Goal: Transaction & Acquisition: Purchase product/service

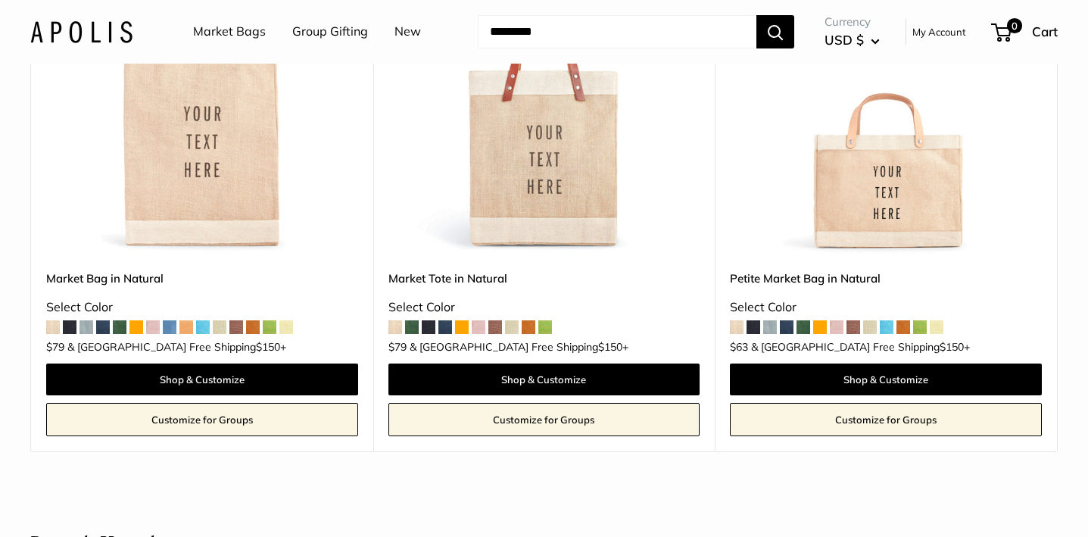
scroll to position [335, 0]
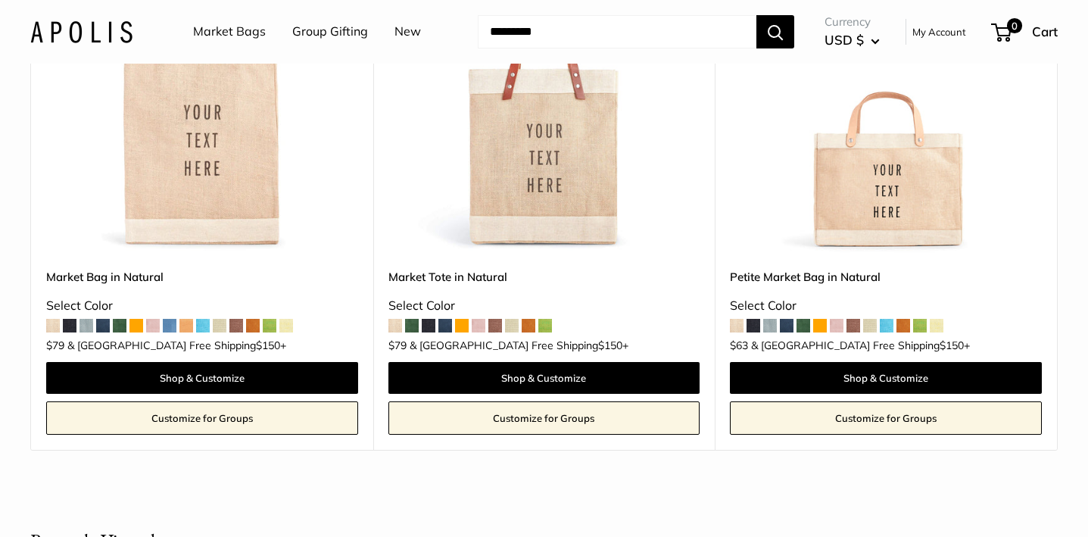
click at [548, 323] on span at bounding box center [545, 326] width 14 height 14
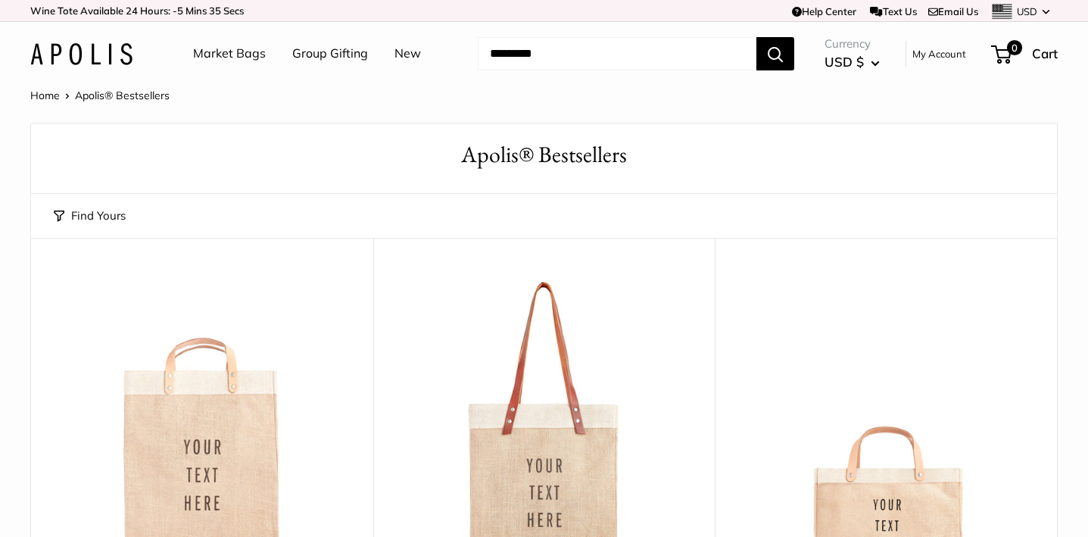
scroll to position [899, 0]
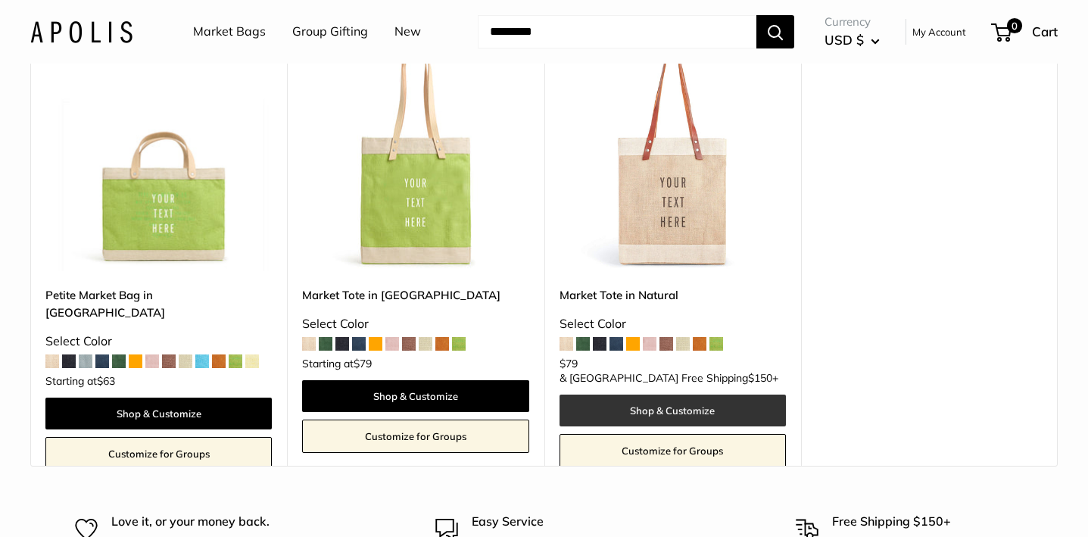
click at [678, 394] on link "Shop & Customize" at bounding box center [672, 410] width 226 height 32
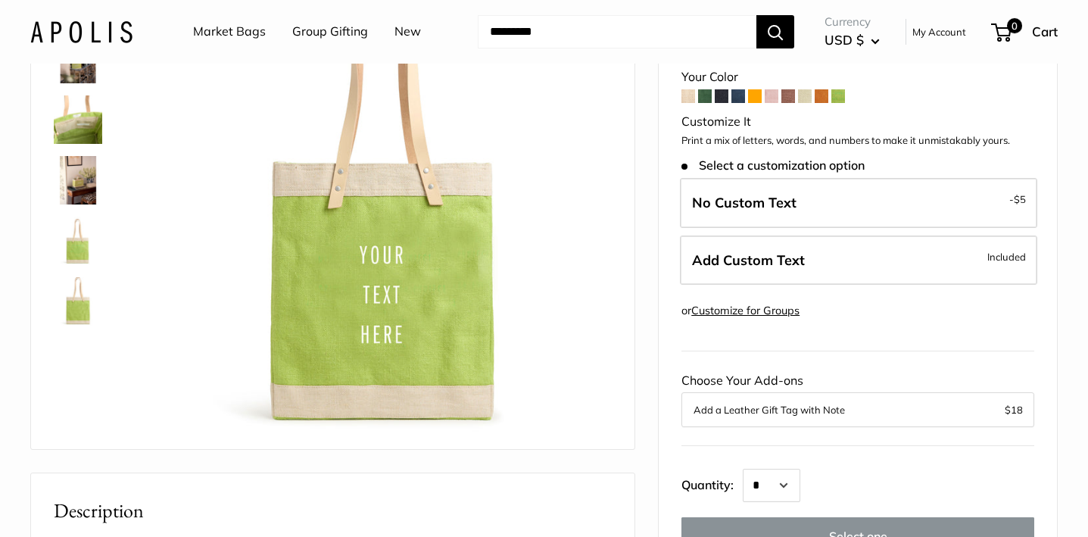
scroll to position [173, 0]
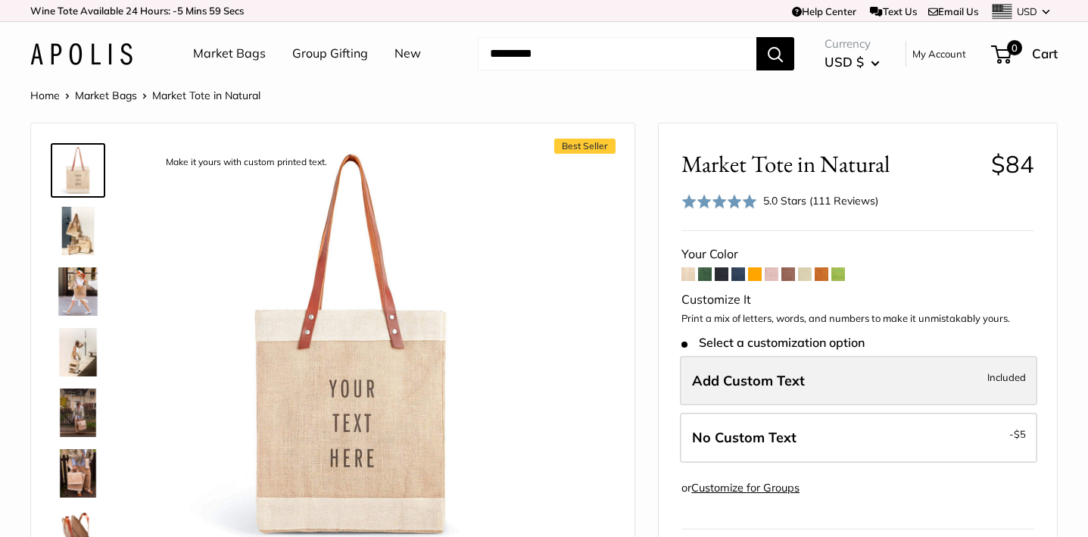
click at [725, 376] on span "Add Custom Text" at bounding box center [748, 380] width 113 height 17
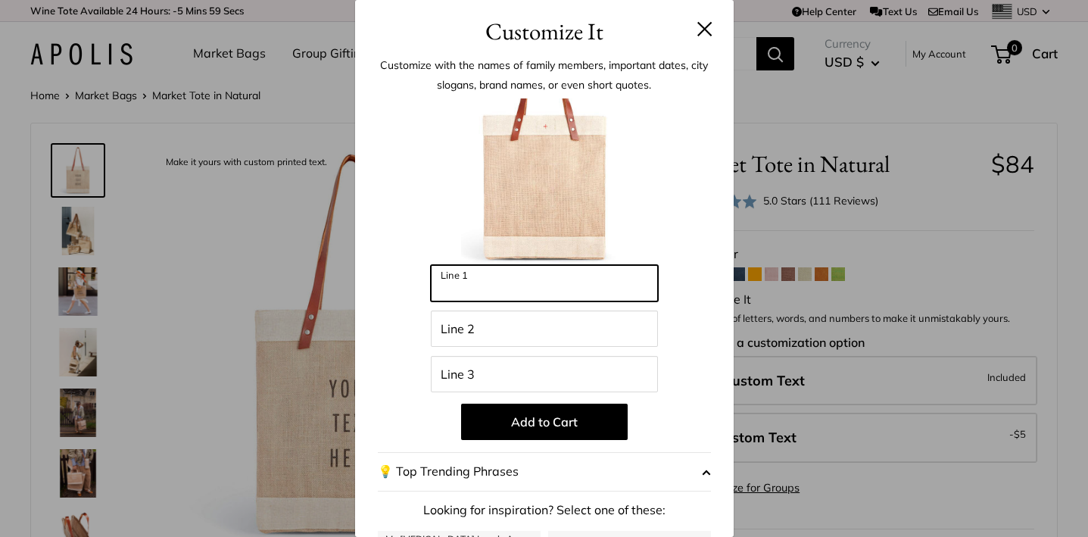
click at [453, 291] on input "Line 1" at bounding box center [544, 283] width 227 height 36
type input "*"
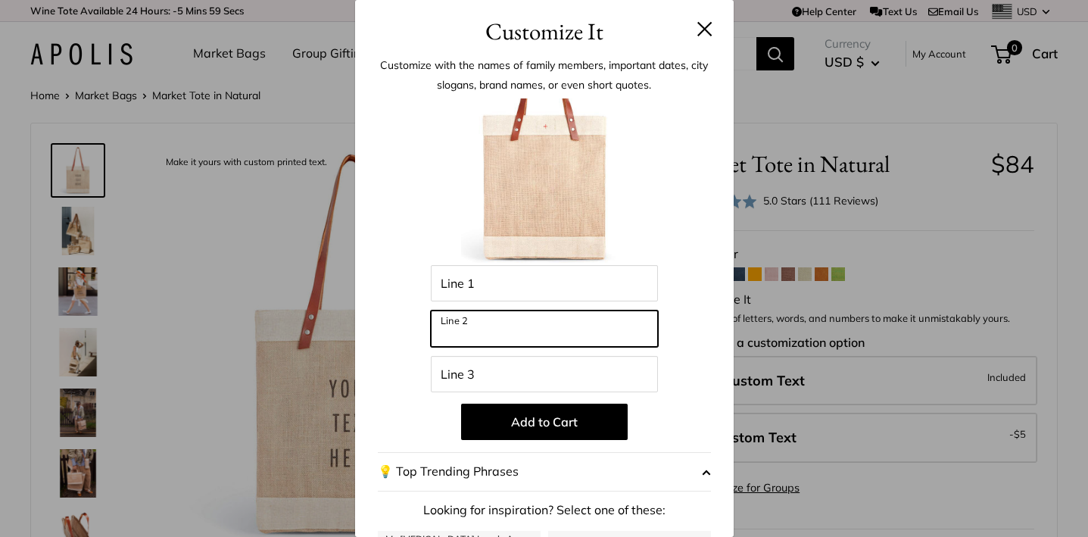
click at [475, 329] on input "Line 2" at bounding box center [544, 328] width 227 height 36
click at [475, 329] on input "****" at bounding box center [544, 328] width 227 height 36
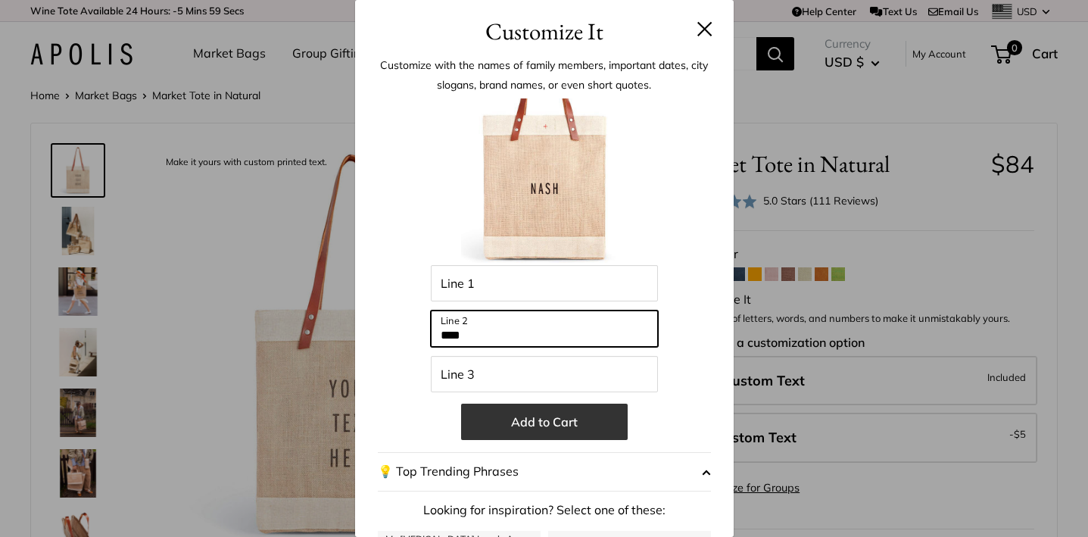
type input "****"
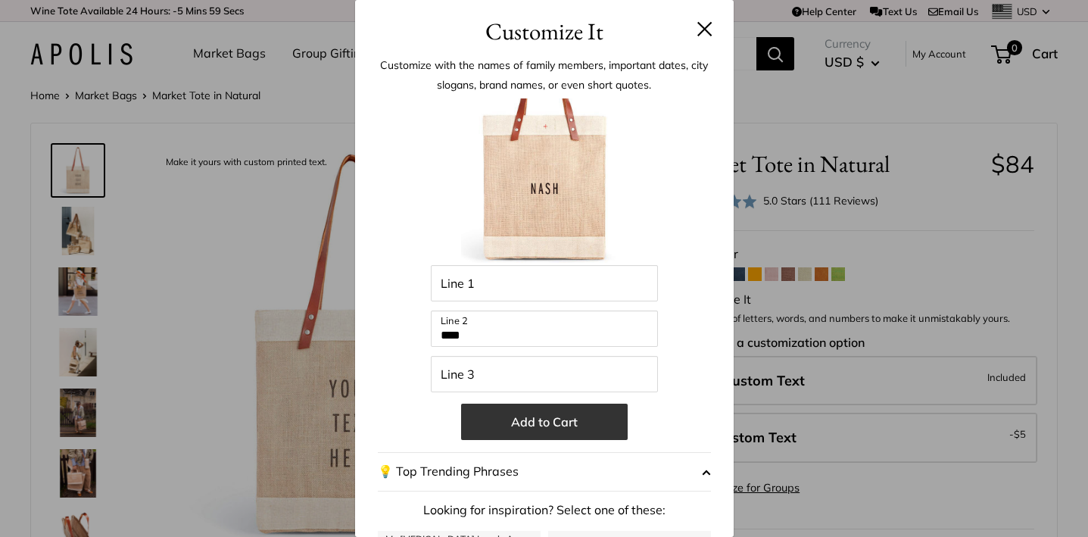
click at [525, 422] on button "Add to Cart" at bounding box center [544, 422] width 167 height 36
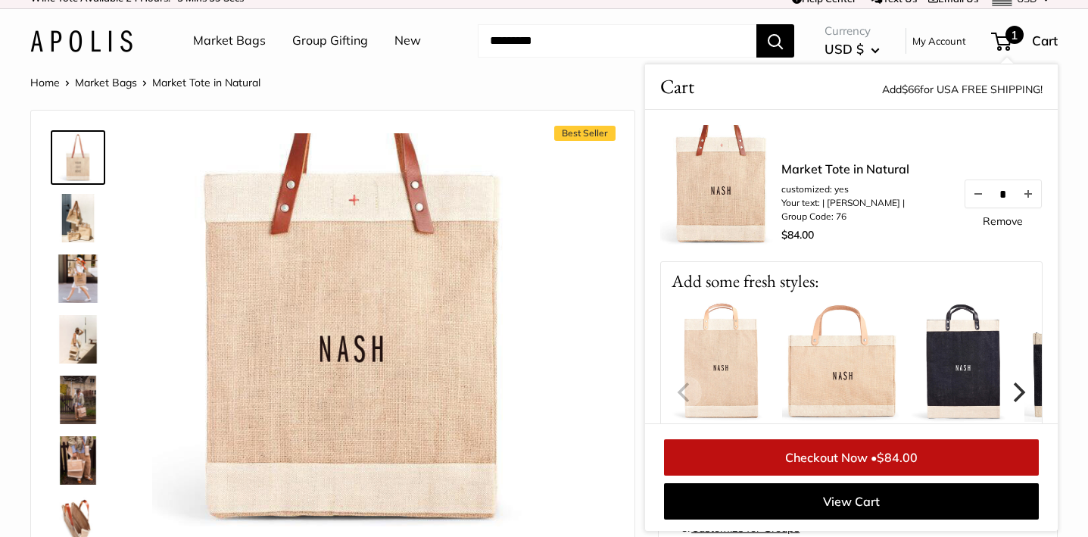
scroll to position [17, 0]
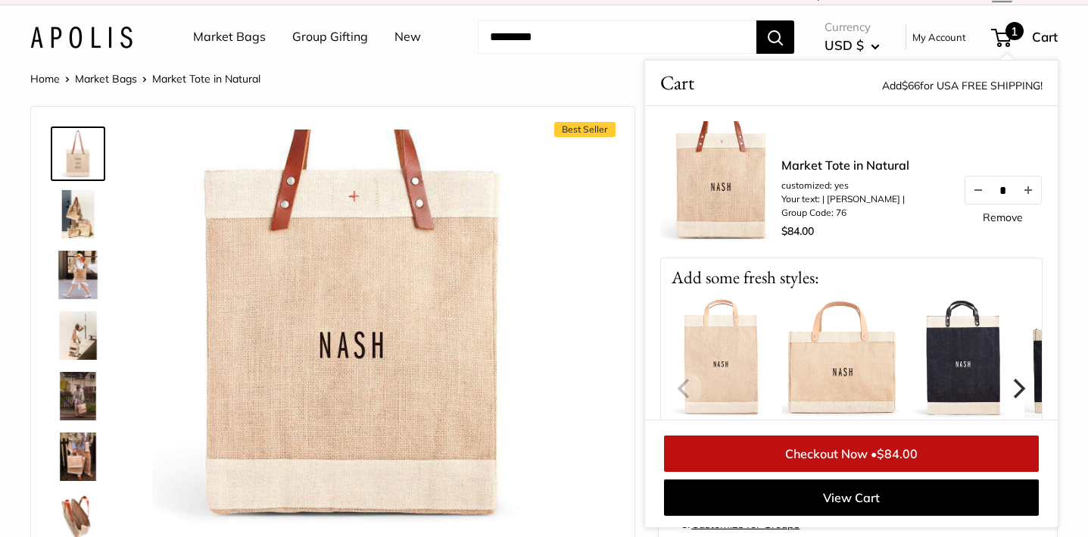
click at [968, 372] on img at bounding box center [963, 357] width 121 height 121
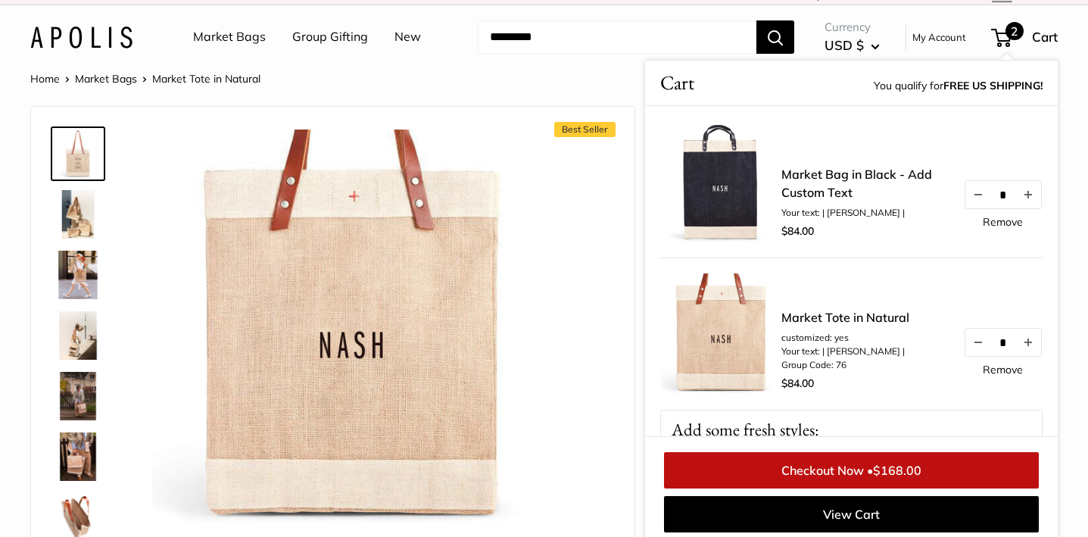
scroll to position [23, 0]
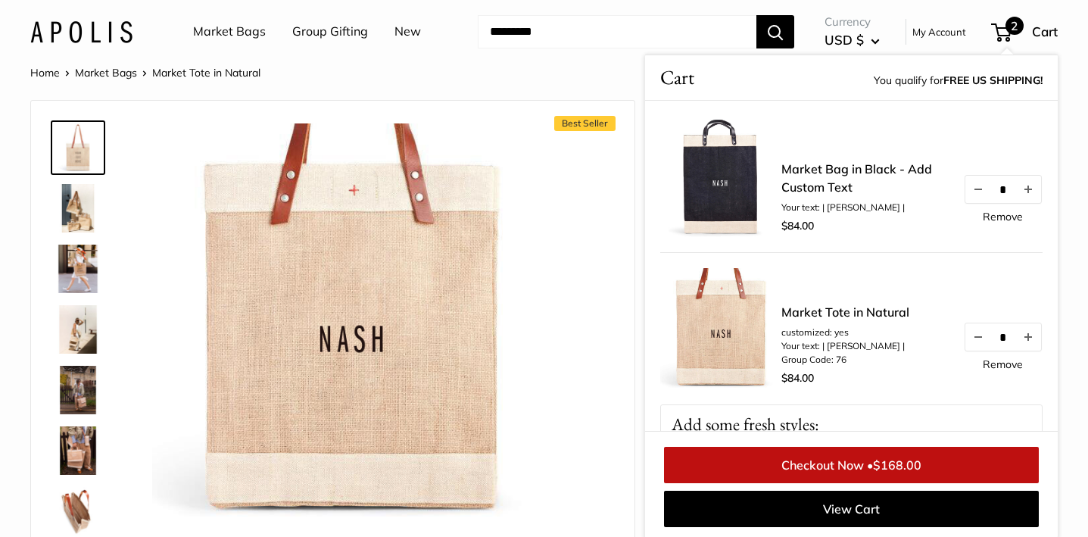
click at [968, 372] on div "Market Tote in Natural customized: yes Your text: | NASH | Group Code: 76 $84.0…" at bounding box center [911, 346] width 261 height 86
click at [83, 260] on img at bounding box center [78, 269] width 48 height 48
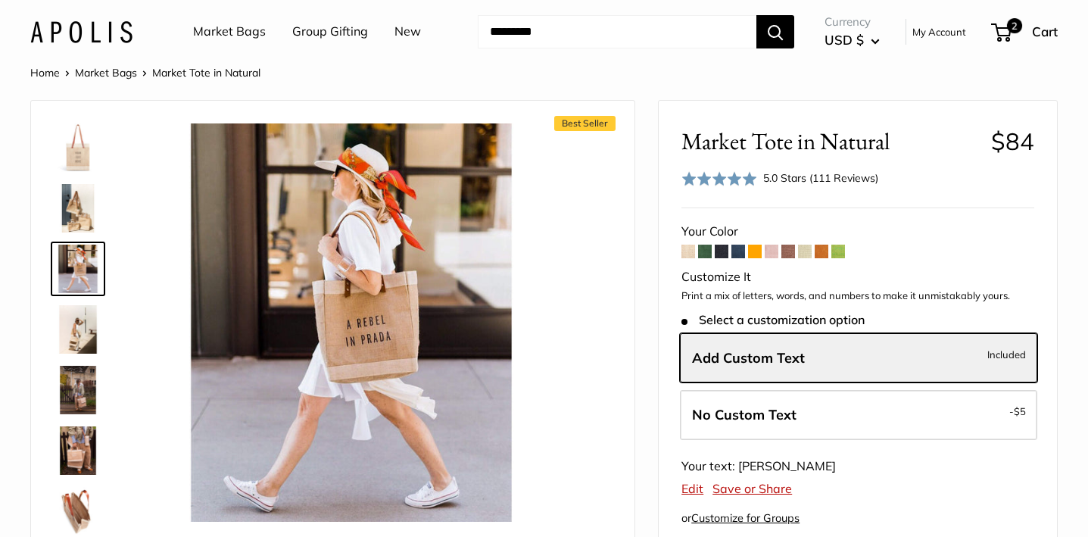
click at [87, 212] on img at bounding box center [78, 208] width 48 height 48
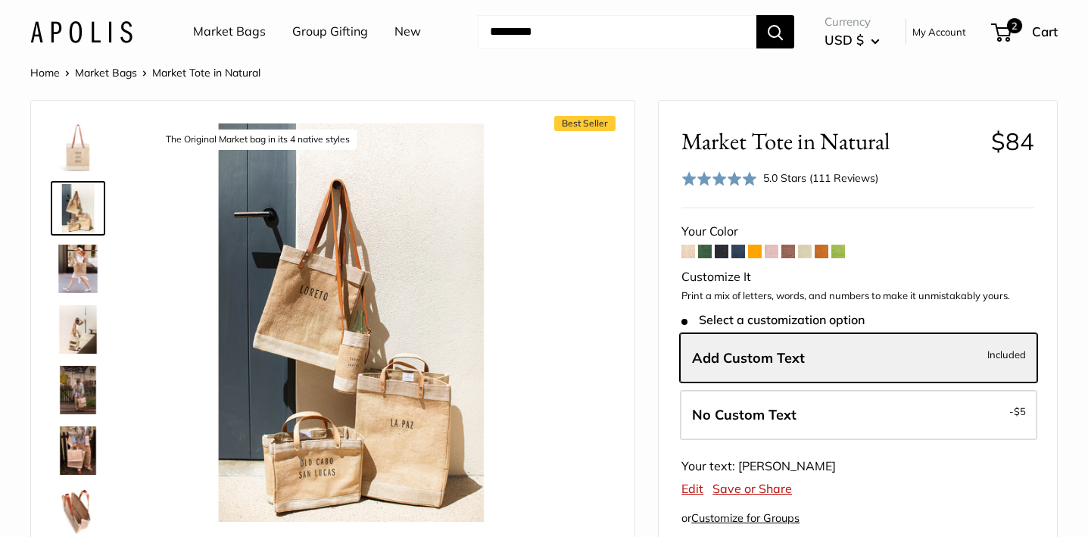
click at [77, 332] on img at bounding box center [78, 329] width 48 height 48
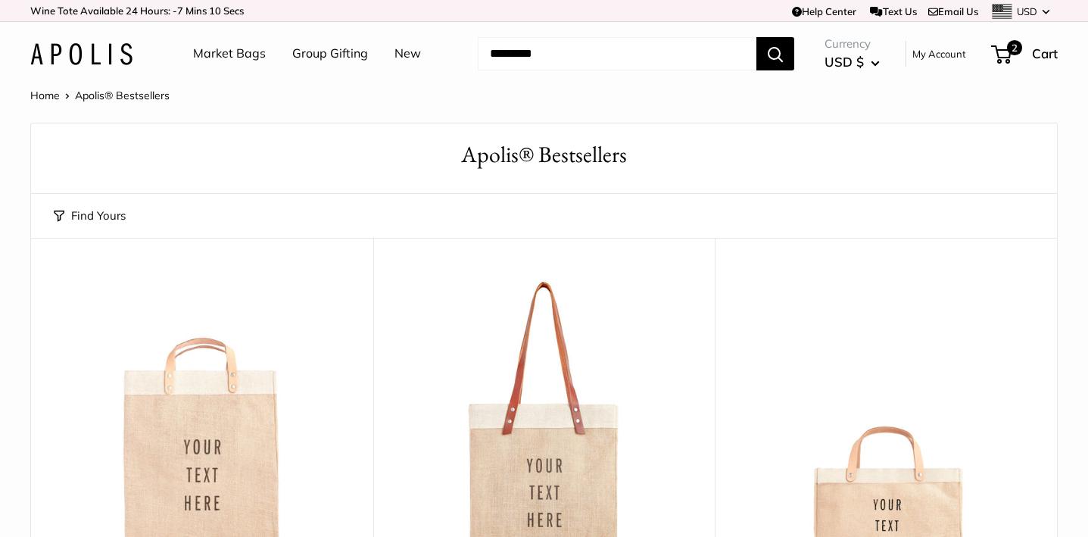
click at [235, 53] on link "Market Bags" at bounding box center [229, 53] width 73 height 23
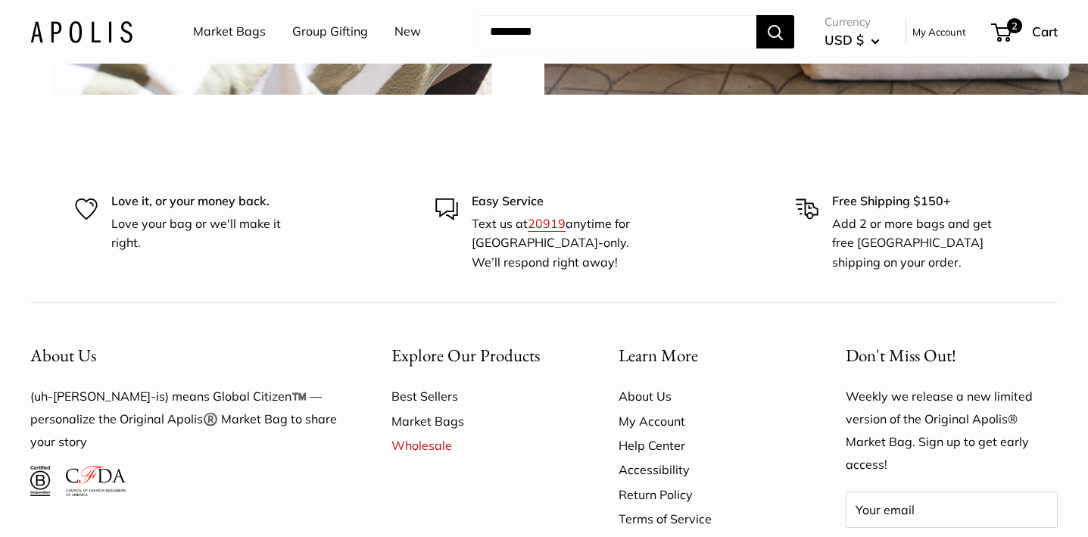
scroll to position [3754, 0]
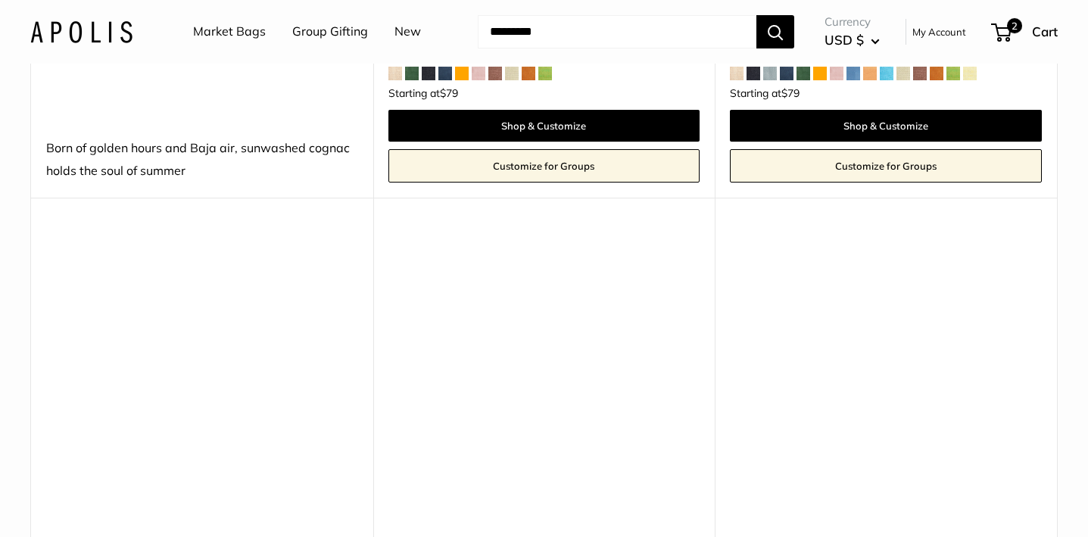
scroll to position [6396, 0]
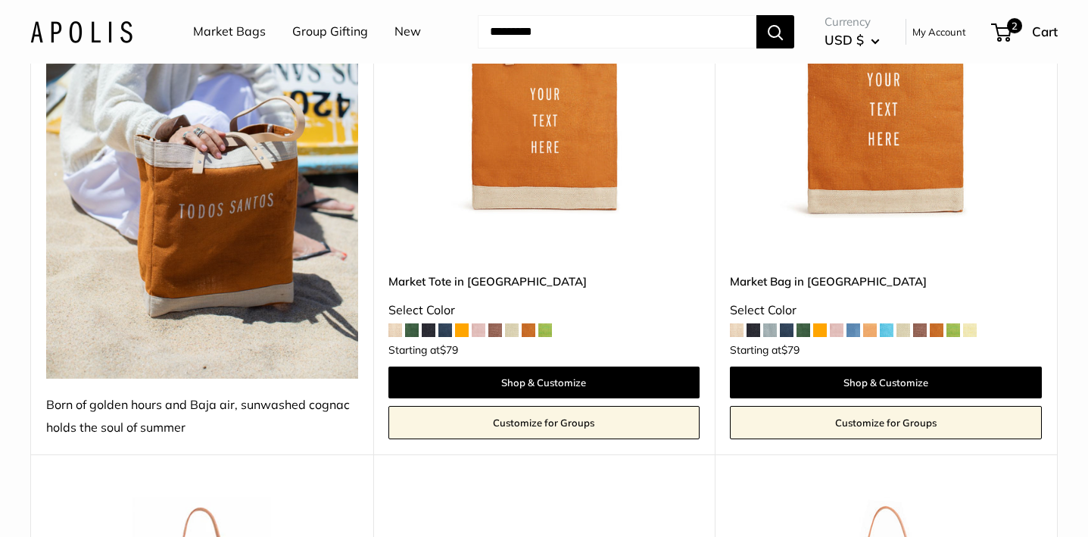
click at [407, 28] on link "New" at bounding box center [407, 31] width 26 height 23
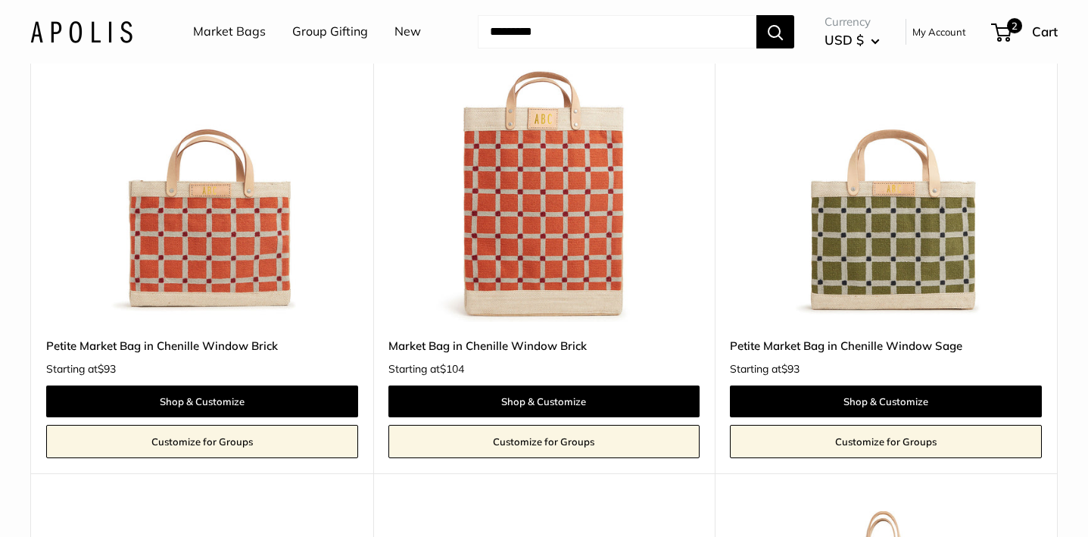
scroll to position [4000, 0]
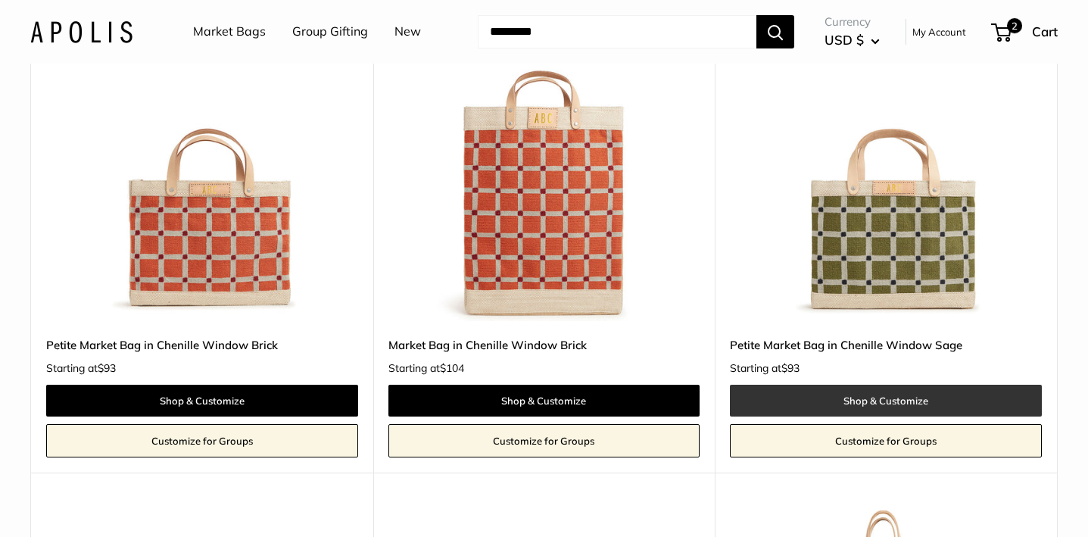
click at [905, 391] on link "Shop & Customize" at bounding box center [886, 401] width 312 height 32
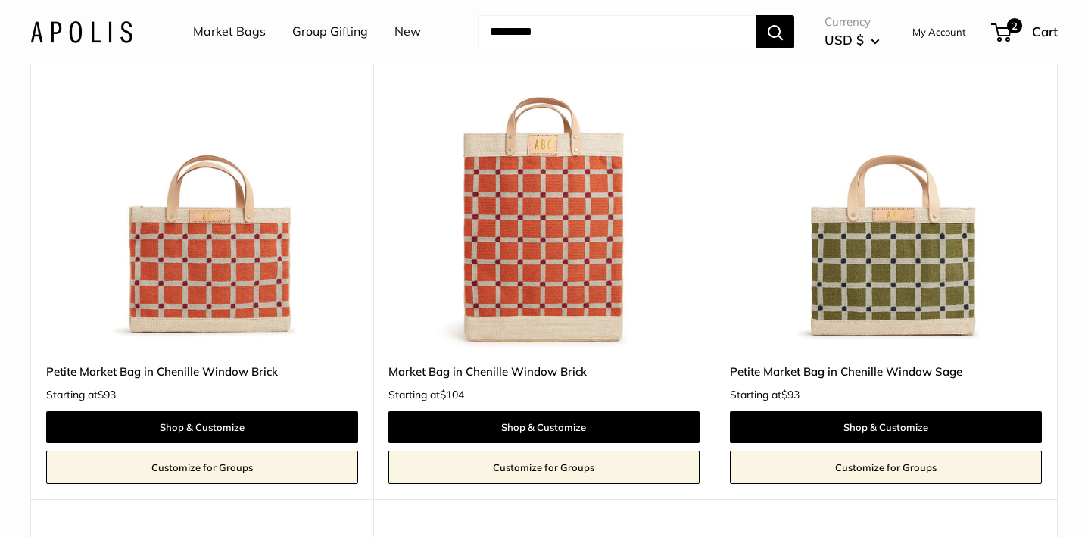
scroll to position [3973, 0]
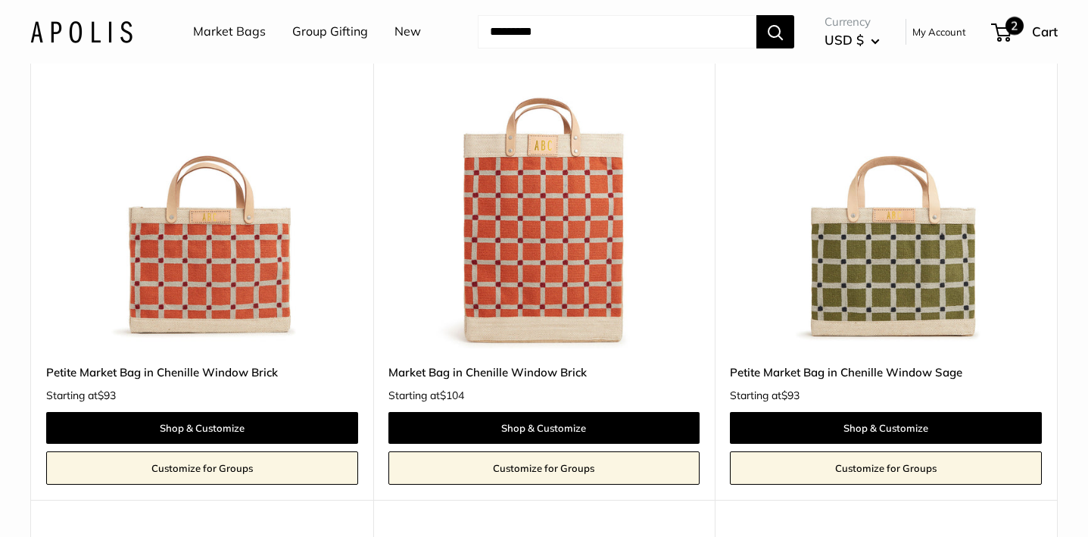
click at [1009, 24] on span "2" at bounding box center [1014, 26] width 18 height 18
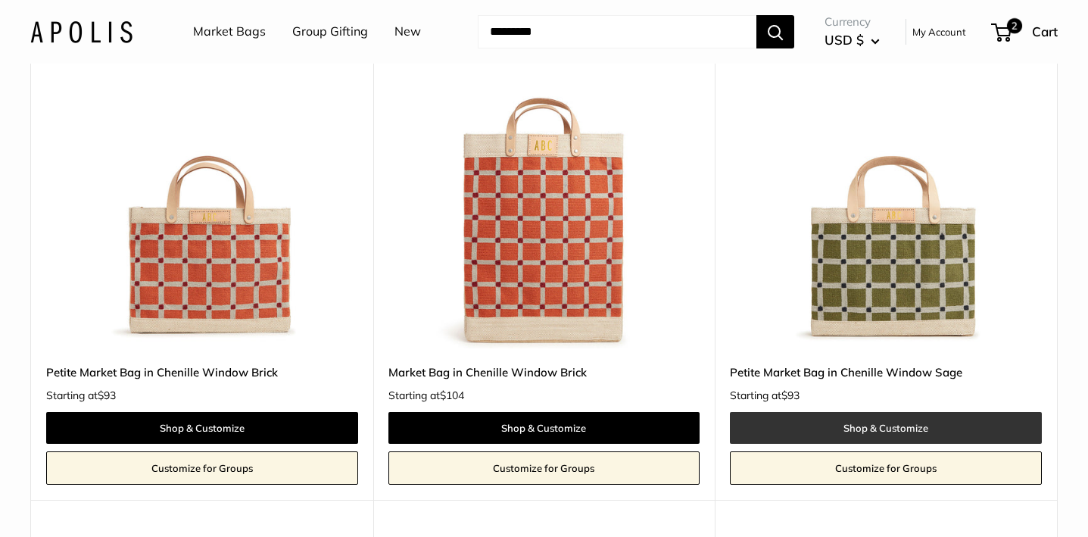
click at [855, 422] on link "Shop & Customize" at bounding box center [886, 428] width 312 height 32
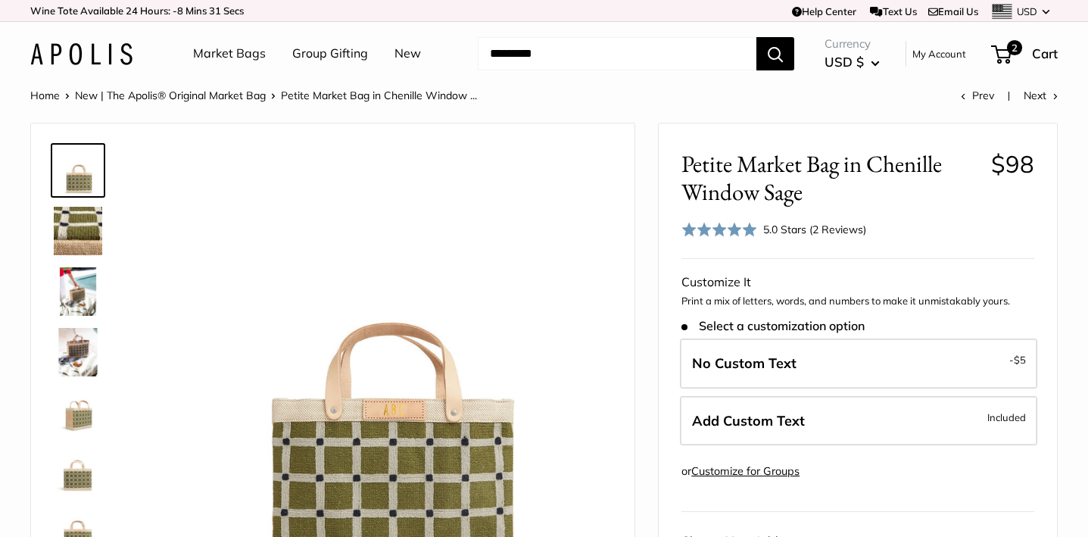
click at [80, 291] on img at bounding box center [78, 291] width 48 height 48
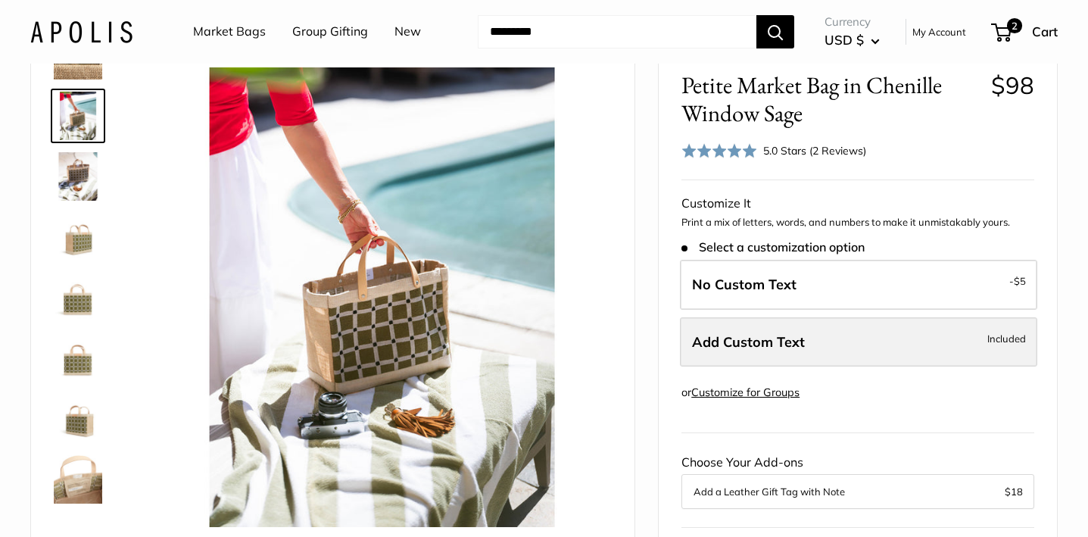
scroll to position [79, 0]
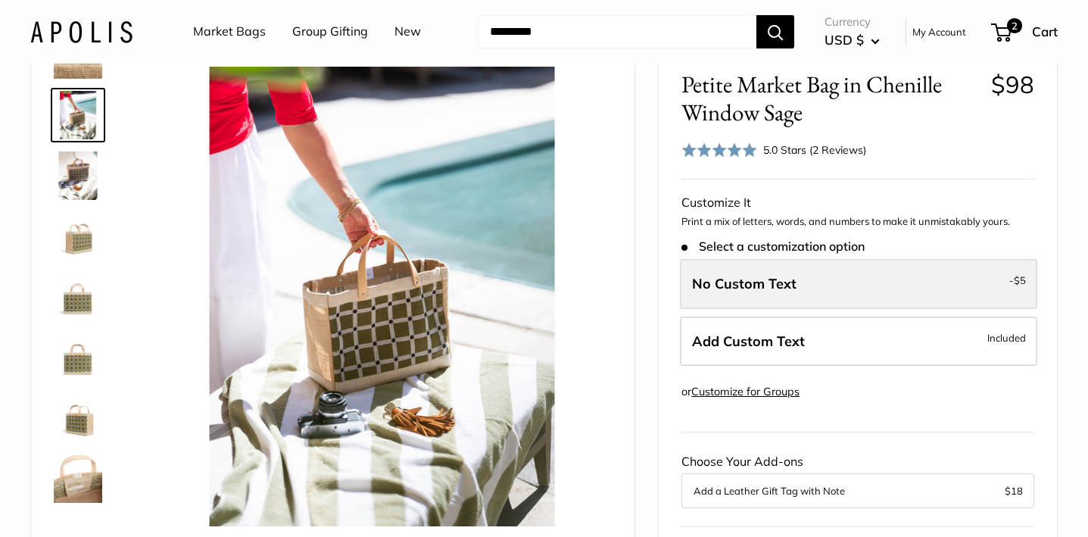
click at [802, 276] on label "No Custom Text - $5" at bounding box center [858, 284] width 357 height 50
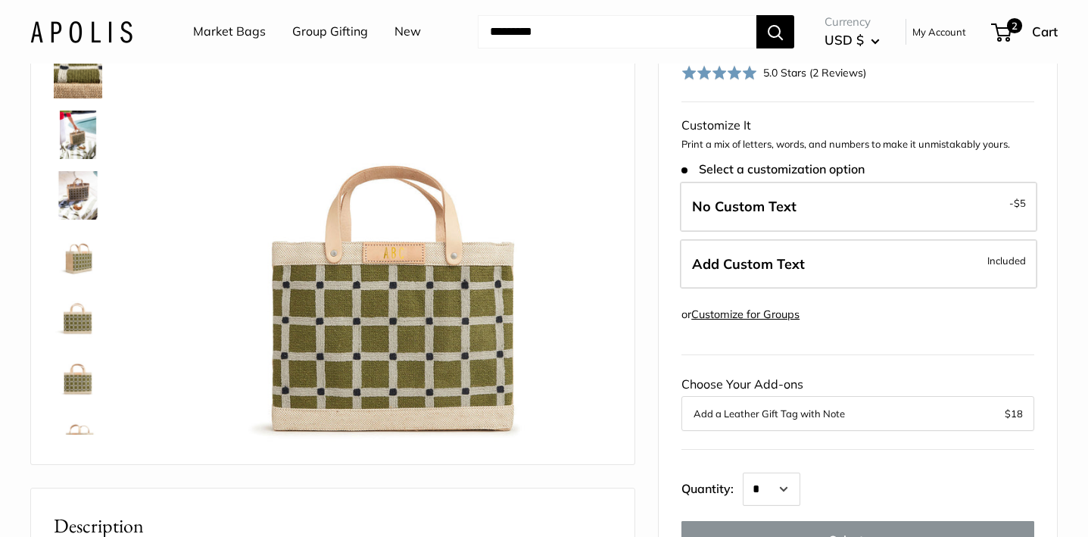
scroll to position [159, 0]
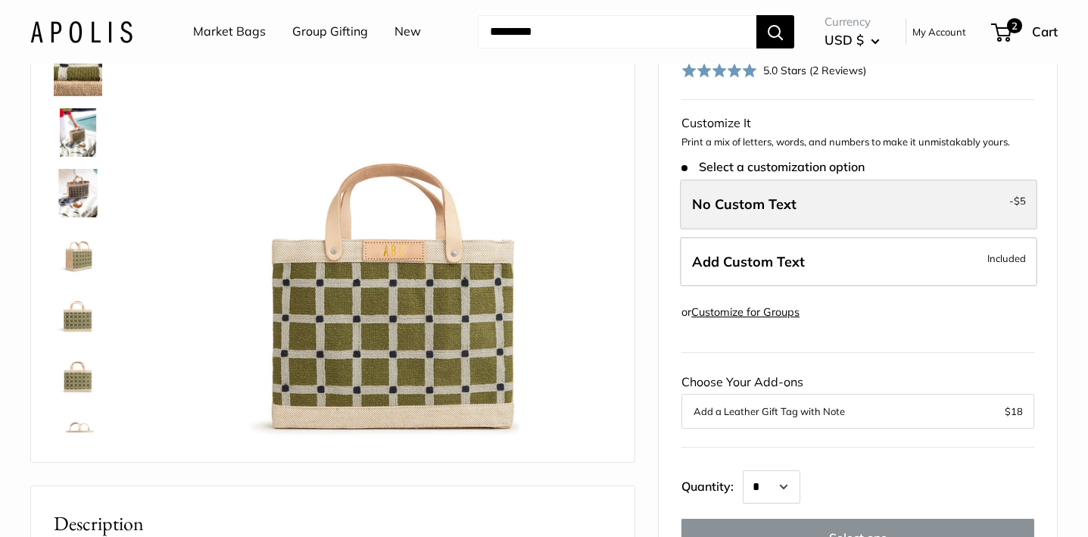
click at [831, 199] on label "No Custom Text - $5" at bounding box center [858, 204] width 357 height 50
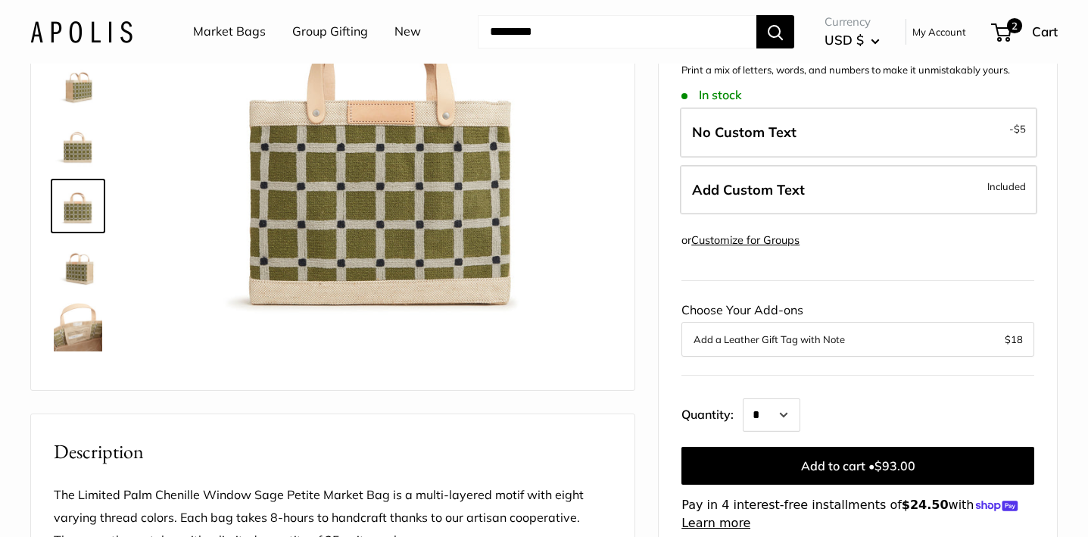
scroll to position [232, 0]
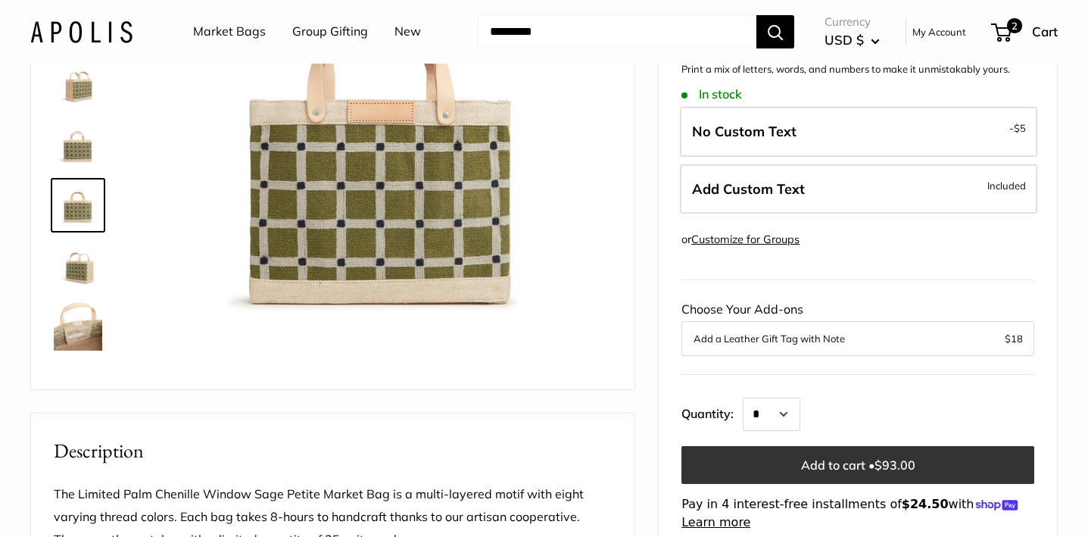
click at [819, 460] on button "Add to cart • $93.00" at bounding box center [857, 465] width 353 height 38
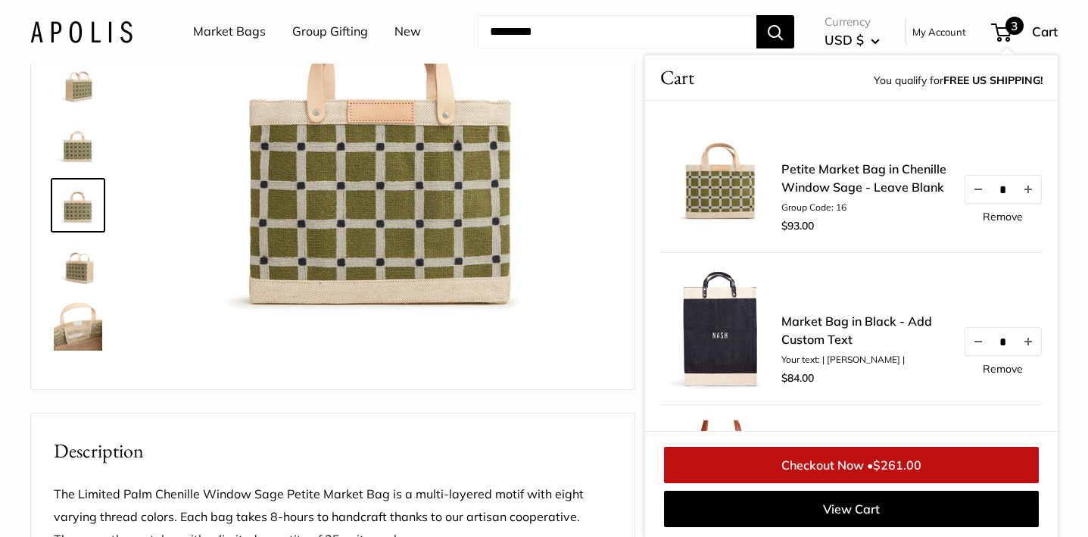
click at [1008, 30] on span "3" at bounding box center [1014, 26] width 18 height 18
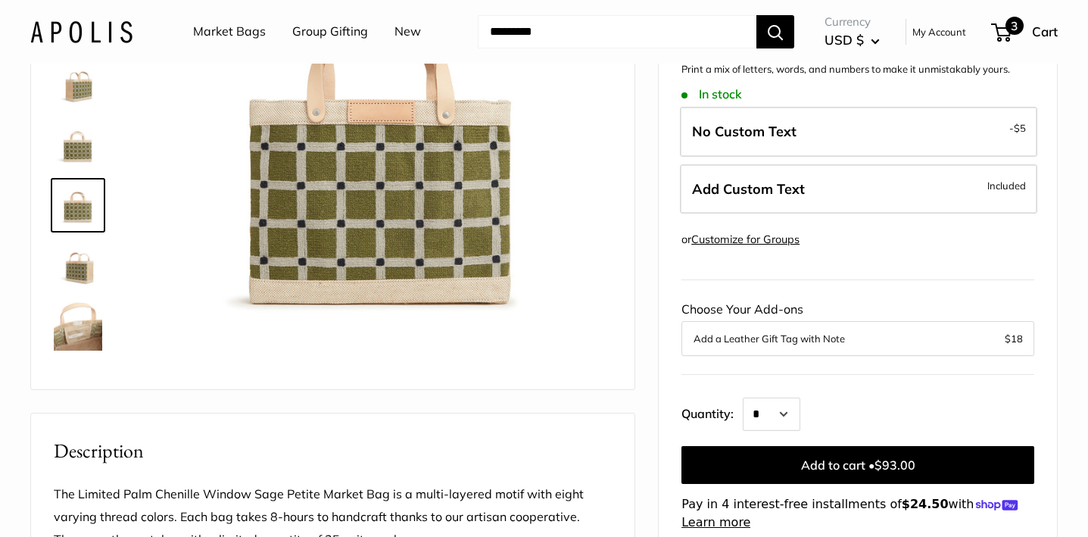
click at [1008, 30] on span "3" at bounding box center [1014, 26] width 18 height 18
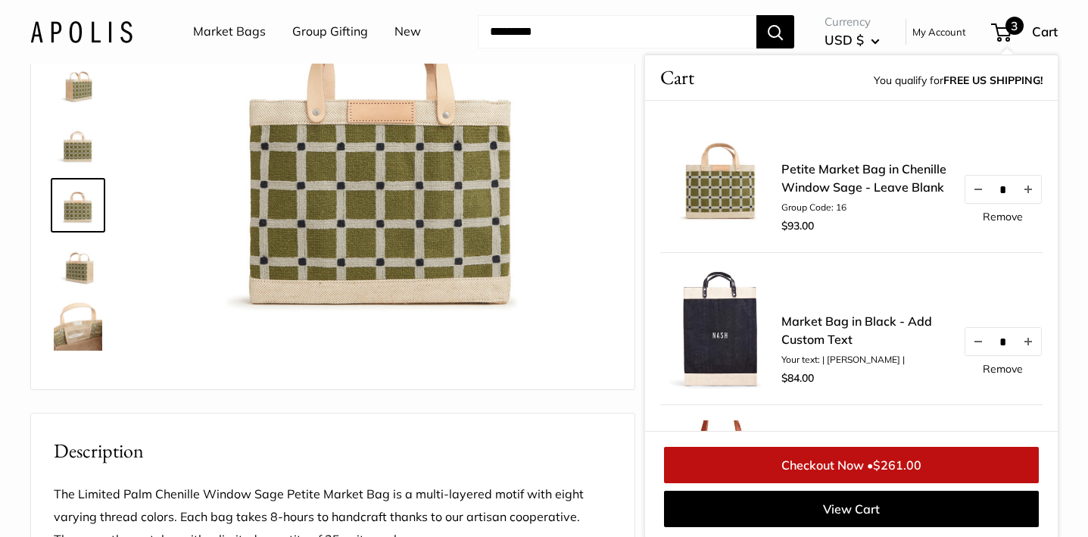
click at [986, 365] on link "Remove" at bounding box center [1003, 368] width 40 height 11
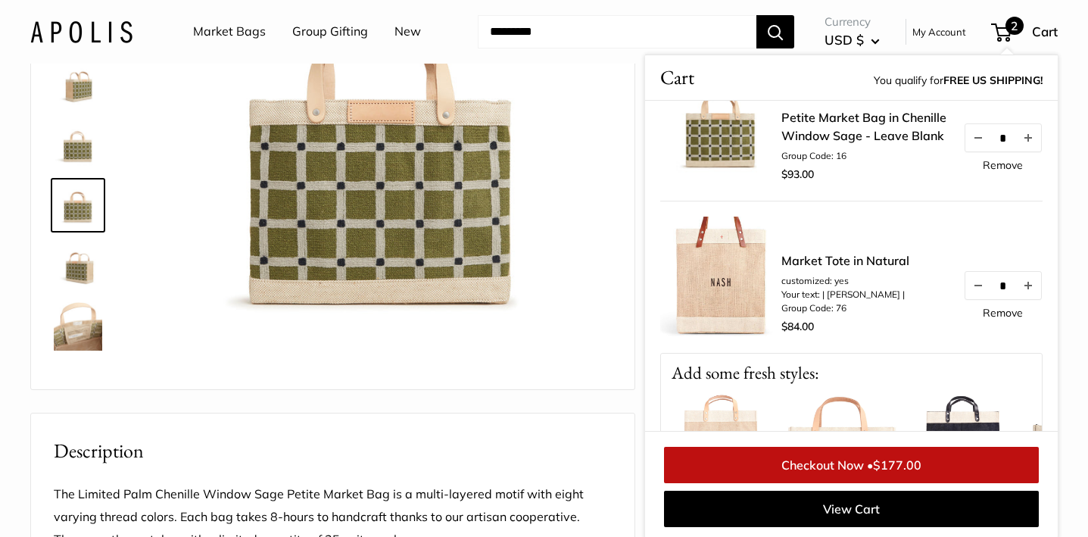
scroll to position [53, 0]
click at [1002, 306] on link "Remove" at bounding box center [1003, 311] width 40 height 11
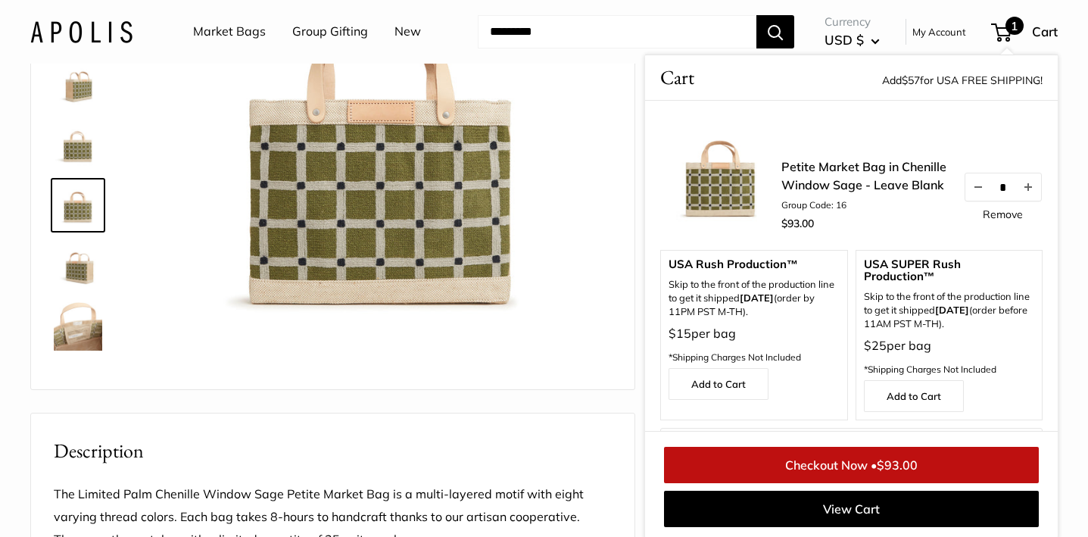
scroll to position [0, 0]
click at [843, 186] on link "Petite Market Bag in Chenille Window Sage - Leave Blank" at bounding box center [864, 178] width 167 height 36
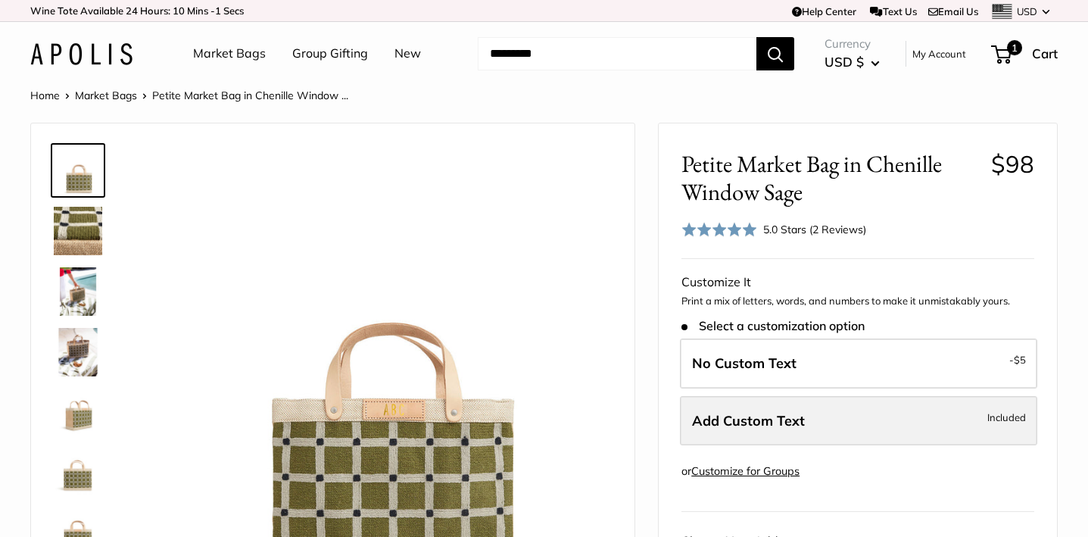
click at [778, 421] on span "Add Custom Text" at bounding box center [748, 420] width 113 height 17
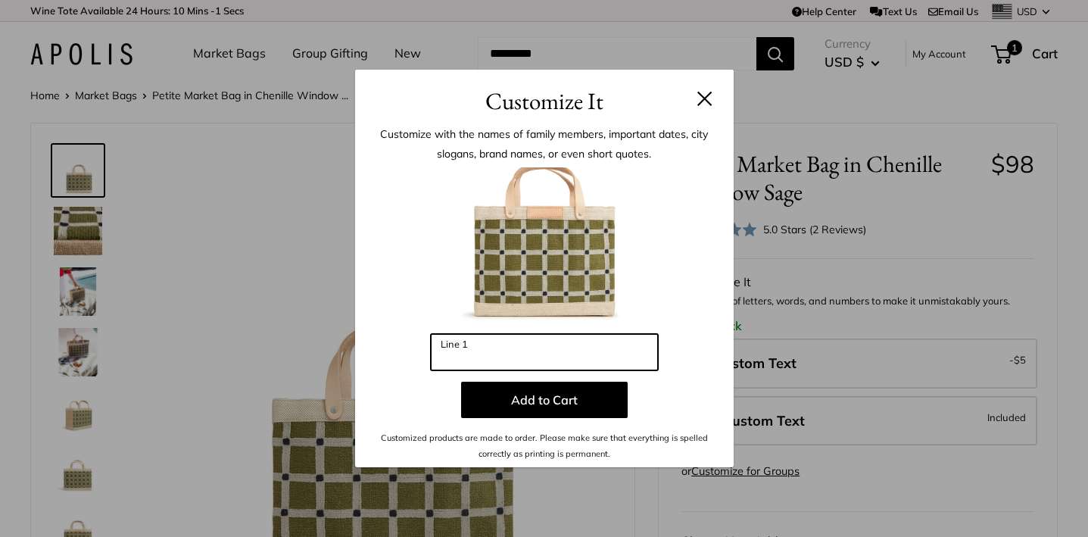
click at [476, 349] on input "Line 1" at bounding box center [544, 352] width 227 height 36
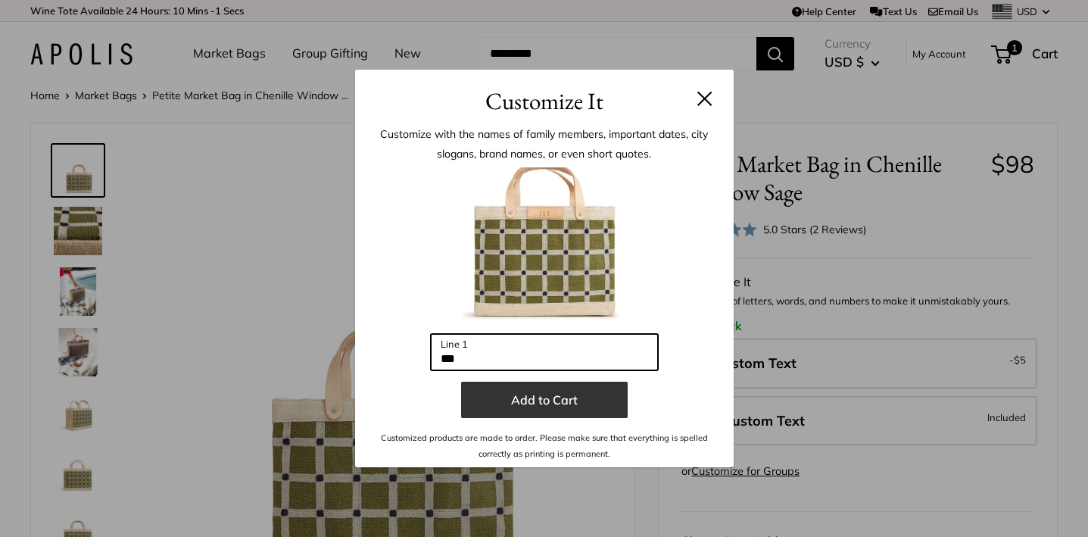
type input "***"
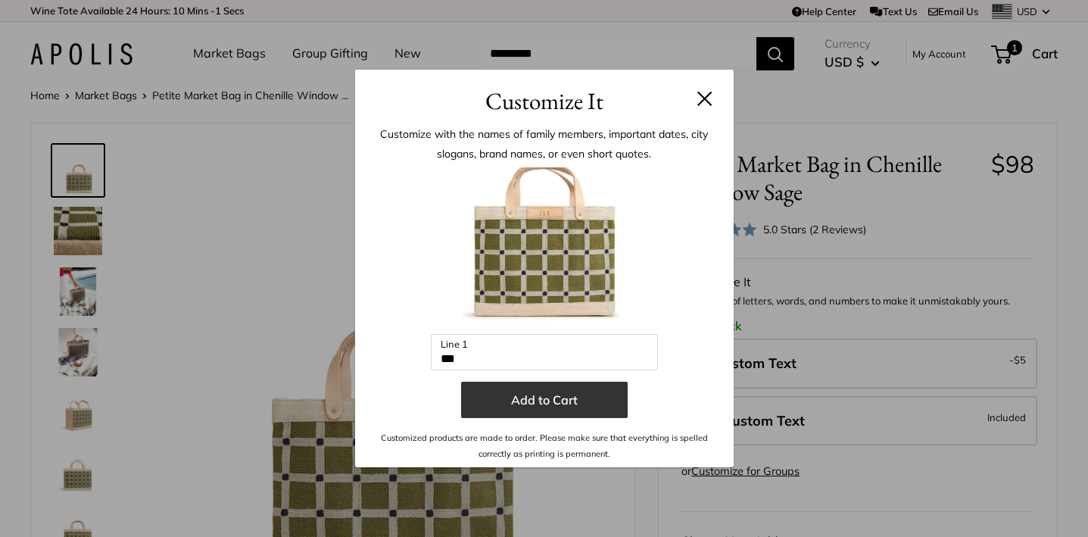
click at [563, 404] on button "Add to Cart" at bounding box center [544, 400] width 167 height 36
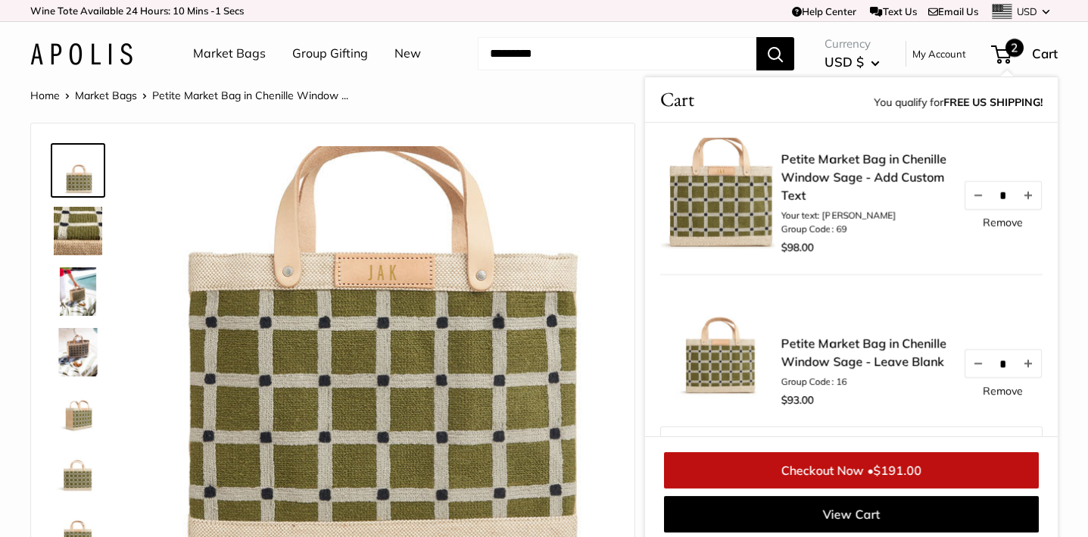
scroll to position [2, 0]
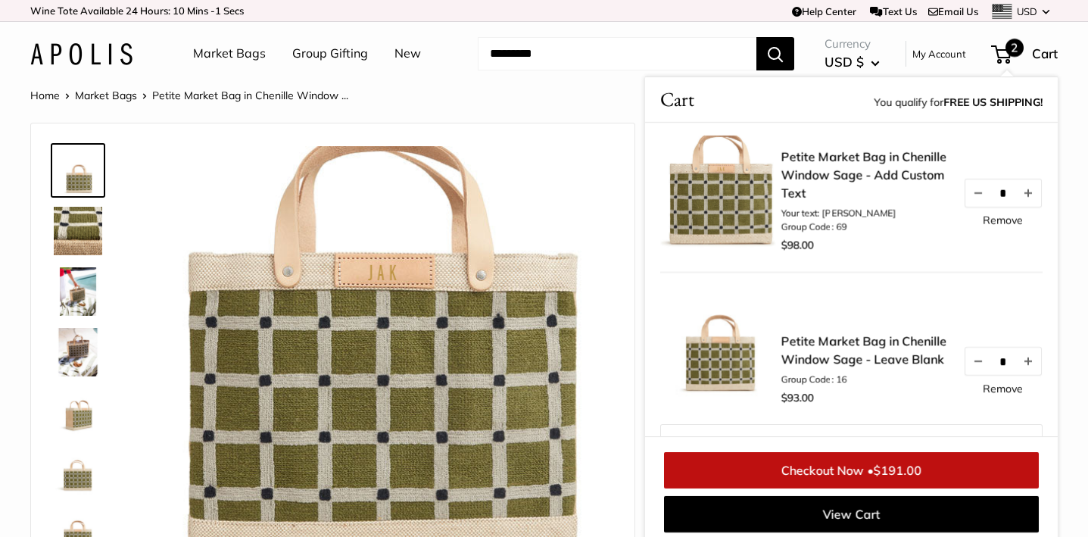
click at [72, 296] on img at bounding box center [78, 291] width 48 height 48
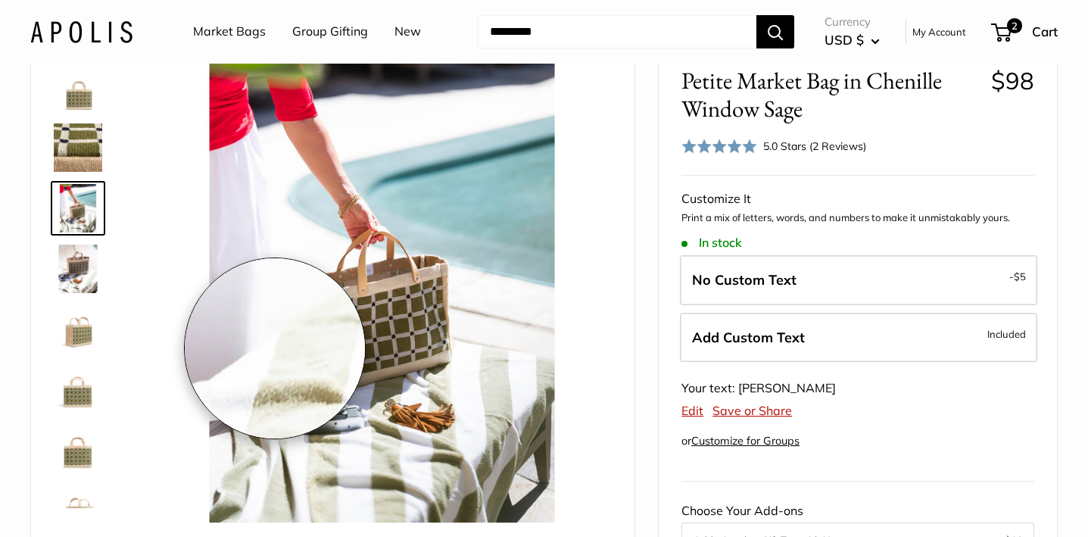
scroll to position [73, 0]
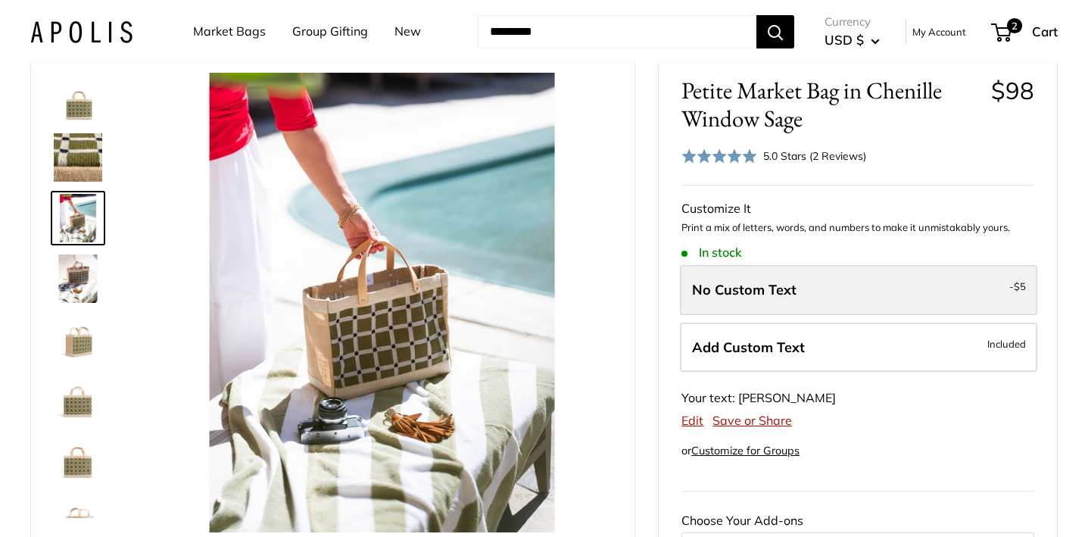
click at [917, 279] on label "No Custom Text - $5" at bounding box center [858, 290] width 357 height 50
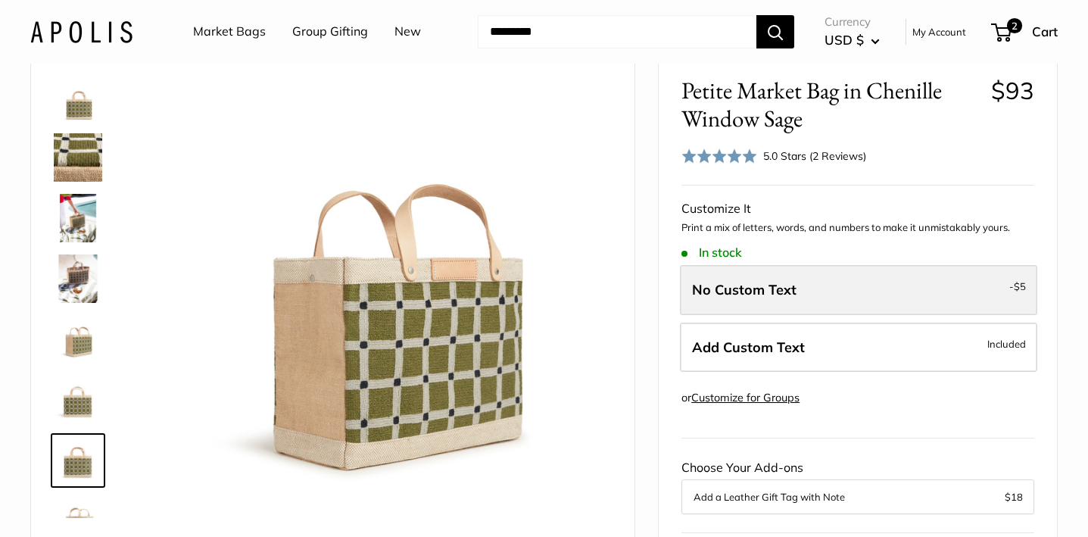
scroll to position [97, 0]
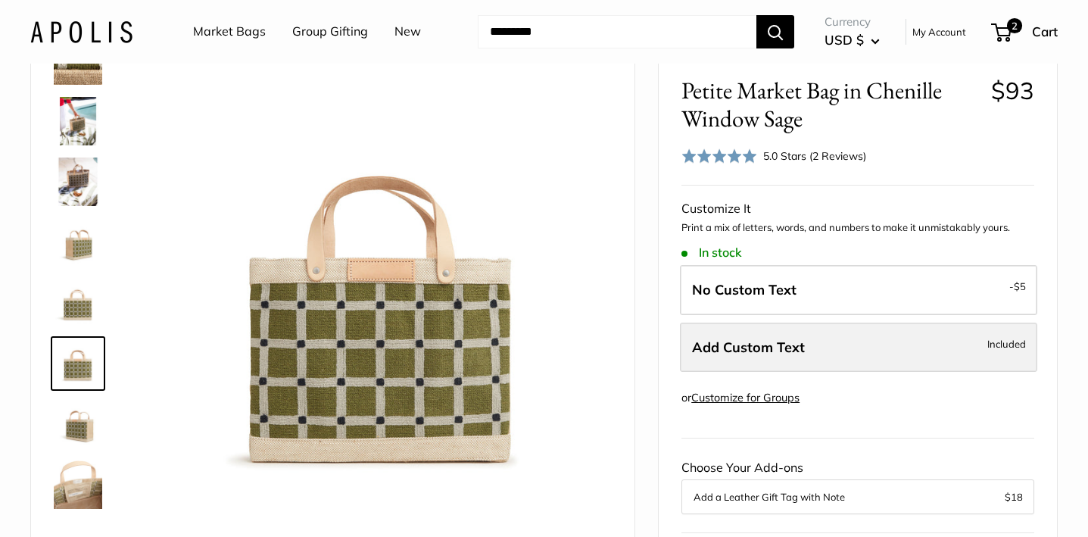
click at [899, 334] on label "Add Custom Text Included" at bounding box center [858, 348] width 357 height 50
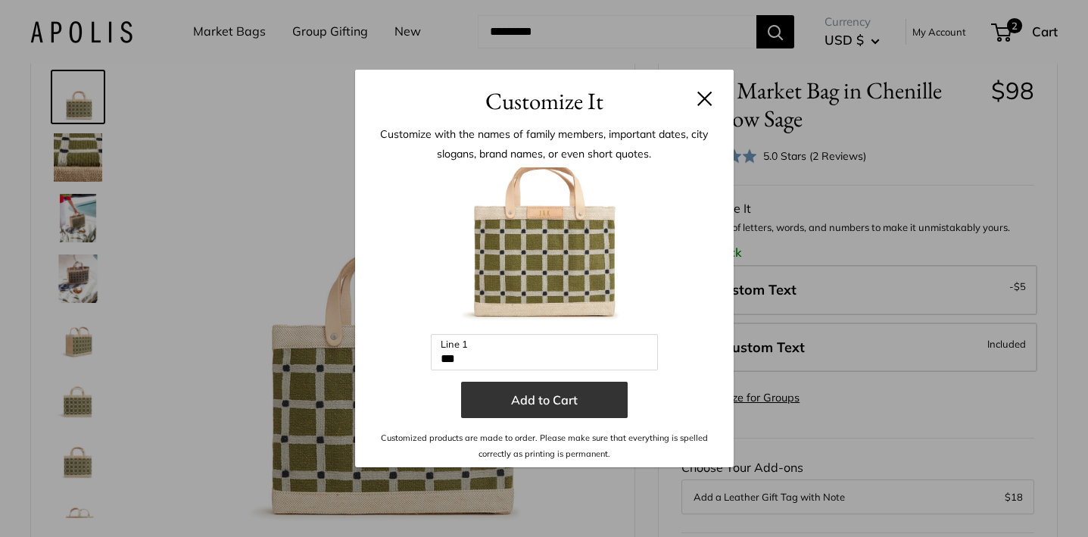
click at [530, 404] on button "Add to Cart" at bounding box center [544, 400] width 167 height 36
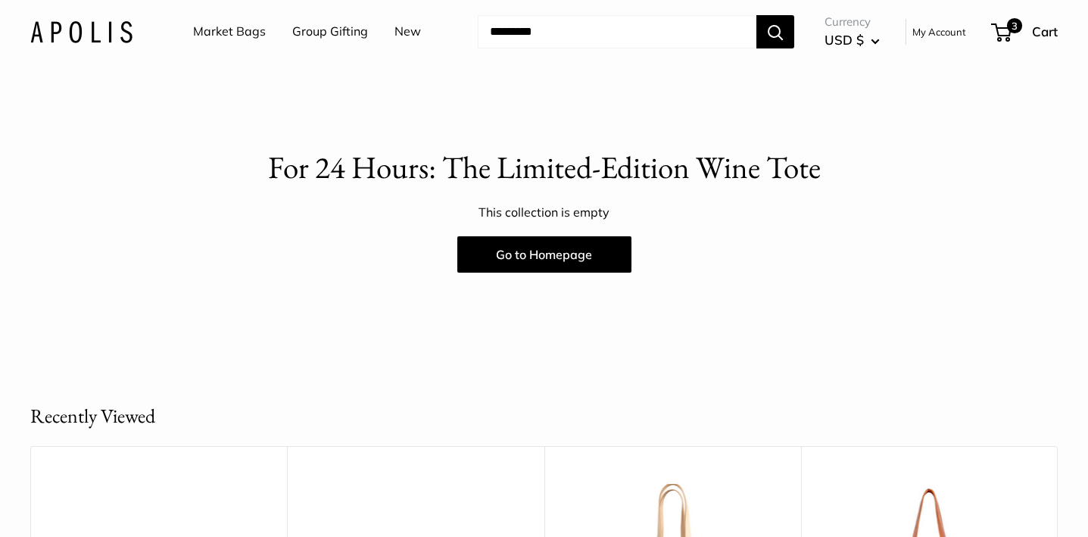
scroll to position [53, 0]
